Goal: Find specific page/section

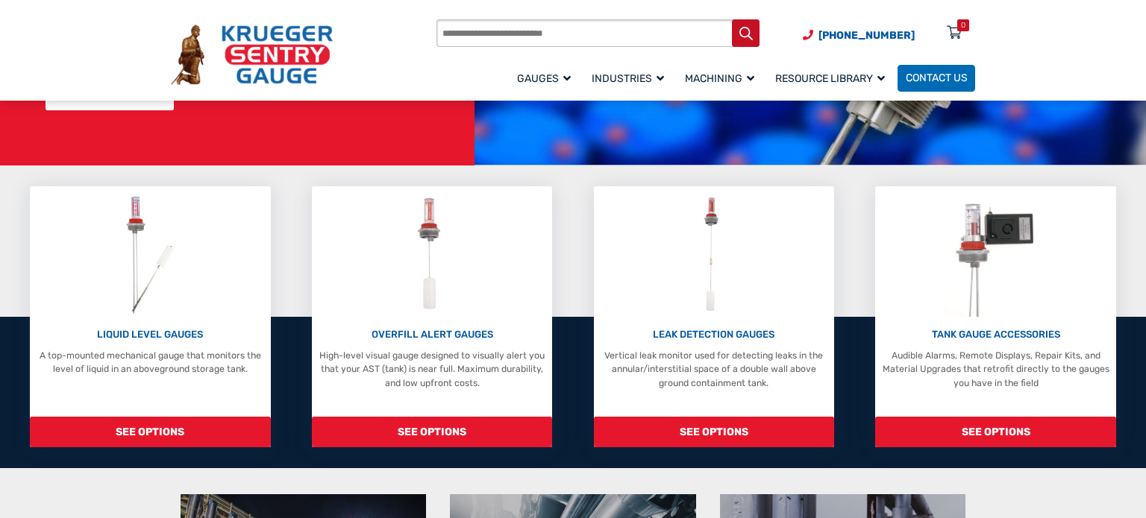
scroll to position [245, 0]
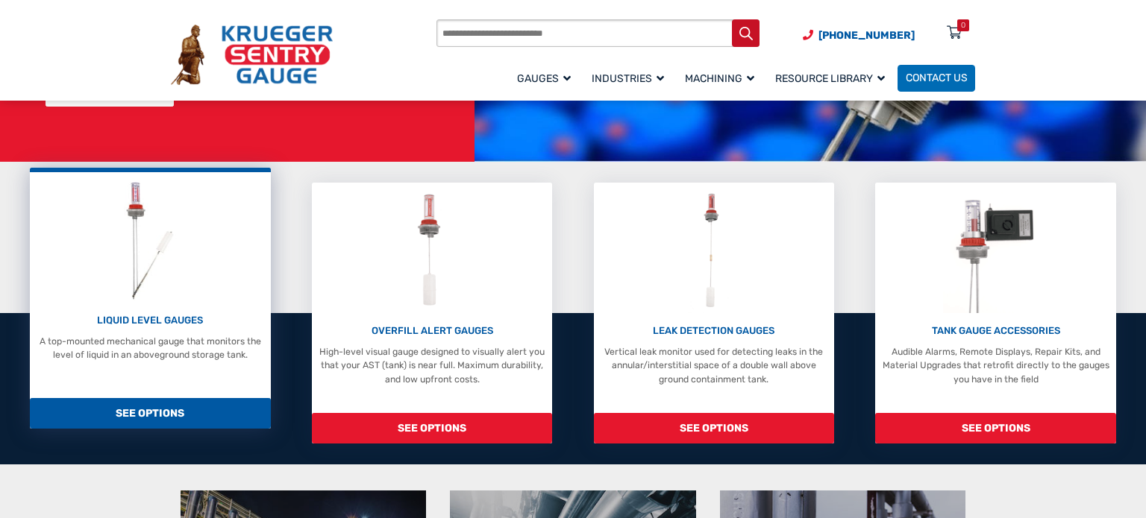
click at [139, 409] on span "SEE OPTIONS" at bounding box center [150, 413] width 241 height 31
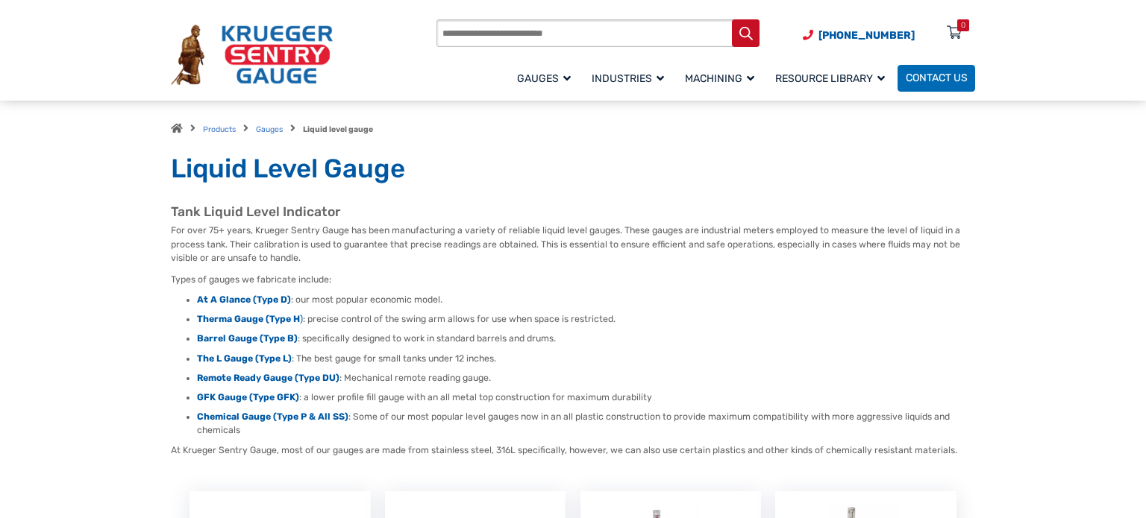
scroll to position [92, 0]
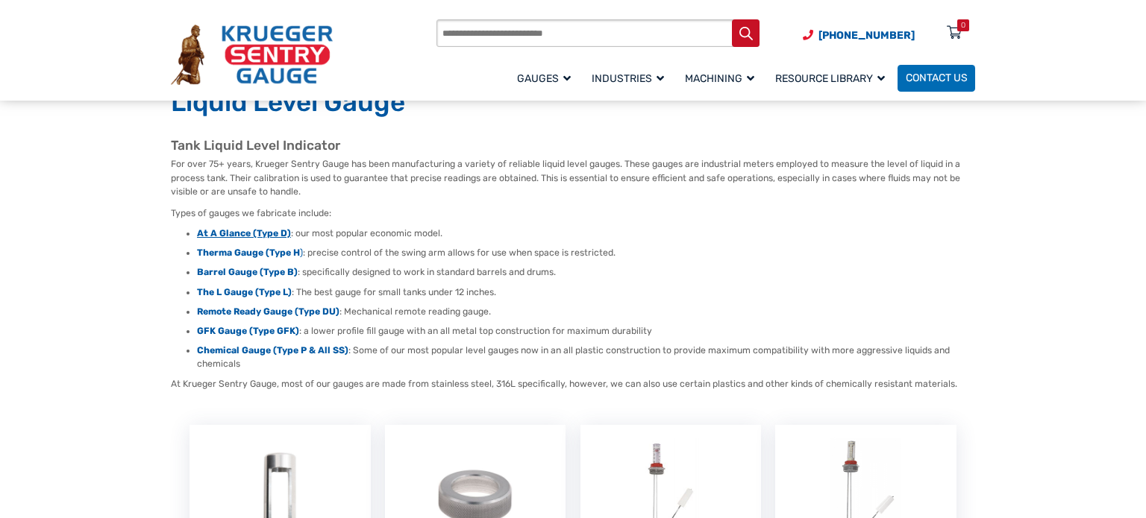
click at [235, 233] on strong "At A Glance (Type D)" at bounding box center [244, 233] width 94 height 10
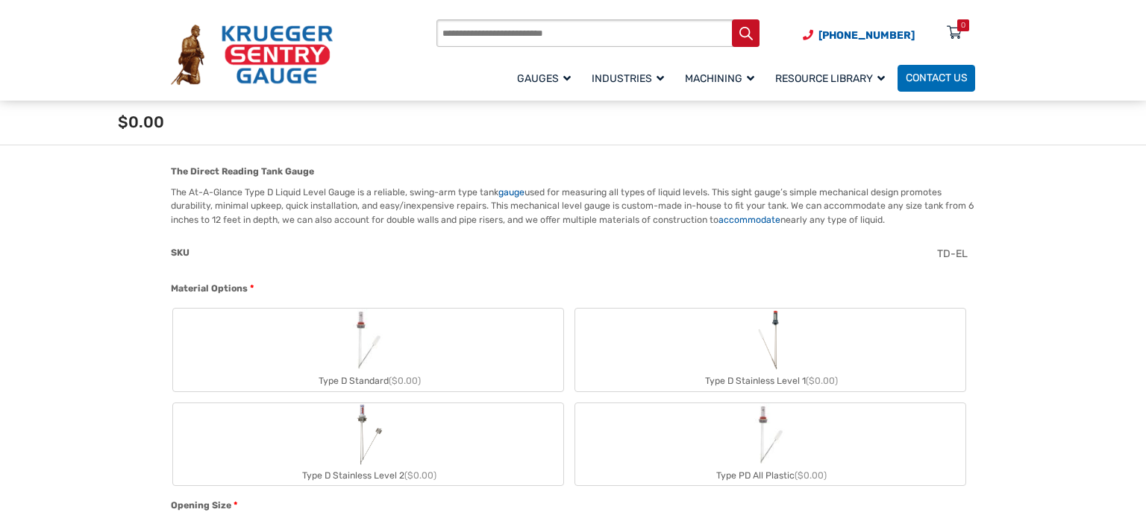
scroll to position [374, 0]
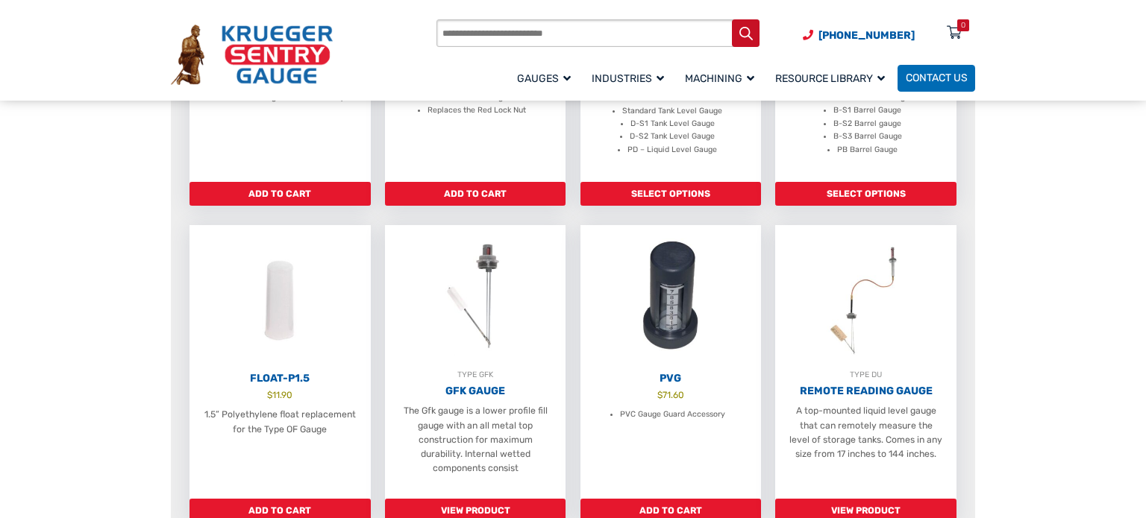
scroll to position [611, 0]
